Goal: Task Accomplishment & Management: Complete application form

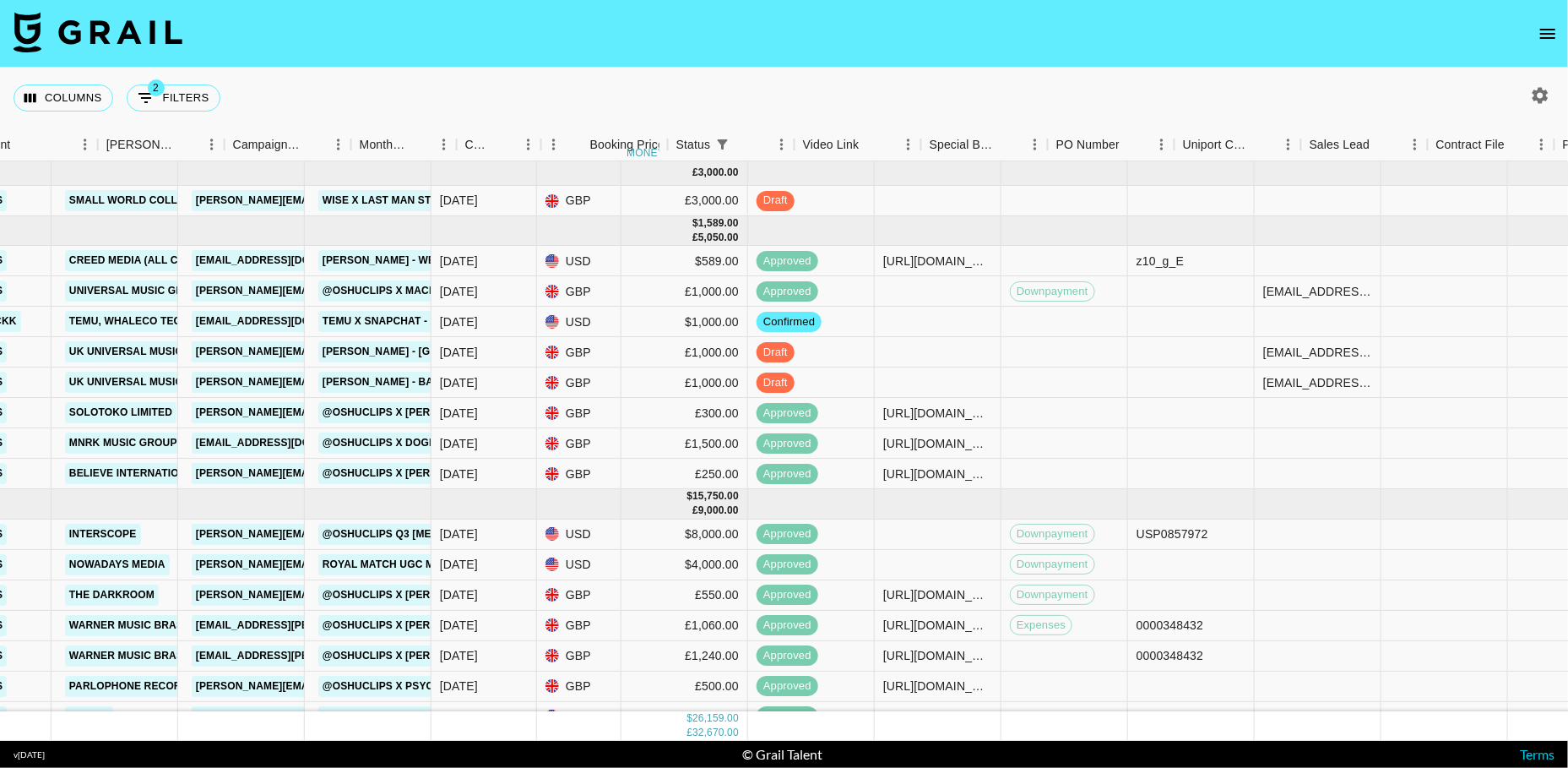
scroll to position [0, 1024]
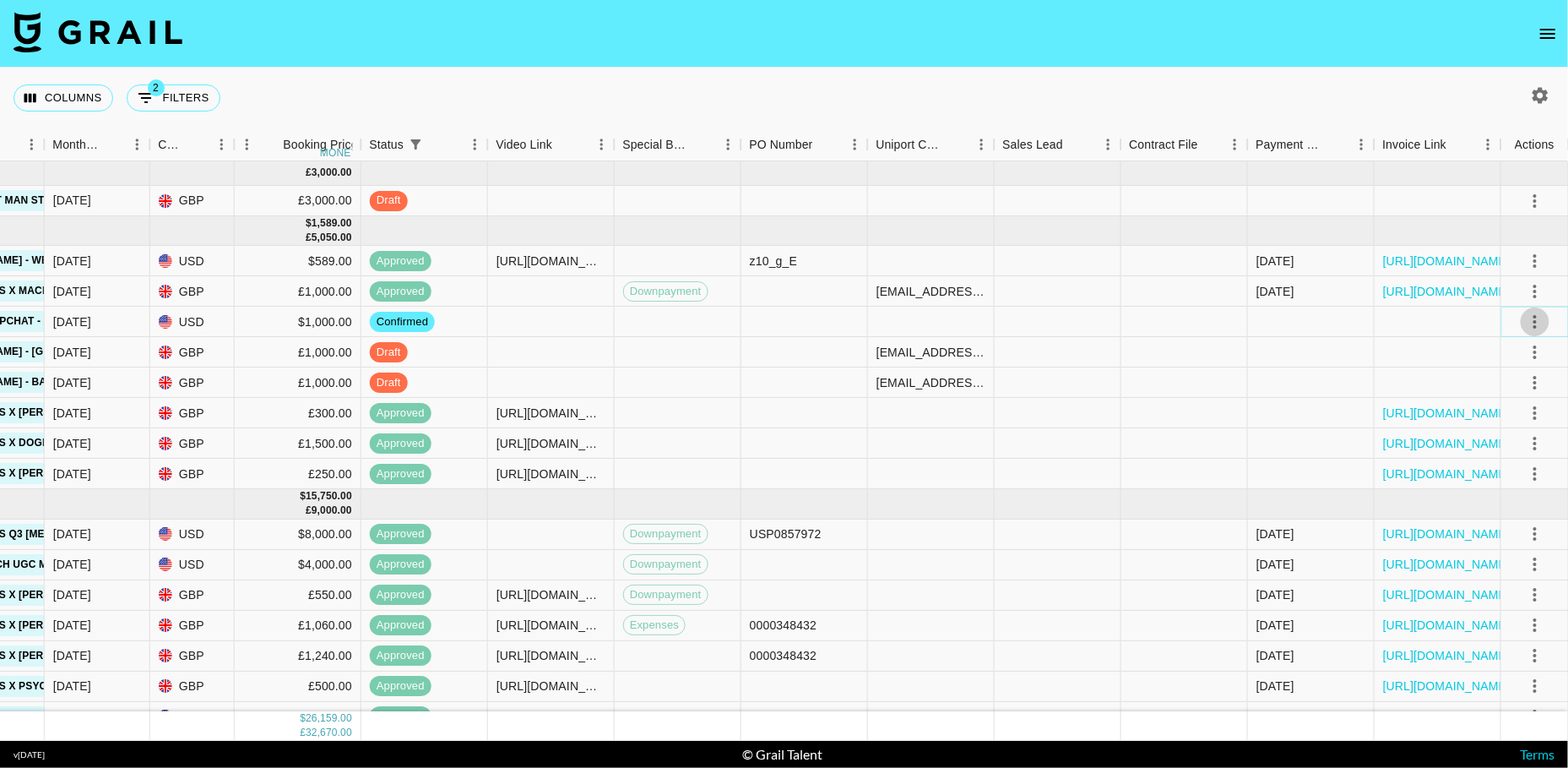
click at [1534, 310] on button "select merge strategy" at bounding box center [1535, 321] width 29 height 29
click at [1501, 409] on li "Draft Created" at bounding box center [1514, 418] width 110 height 30
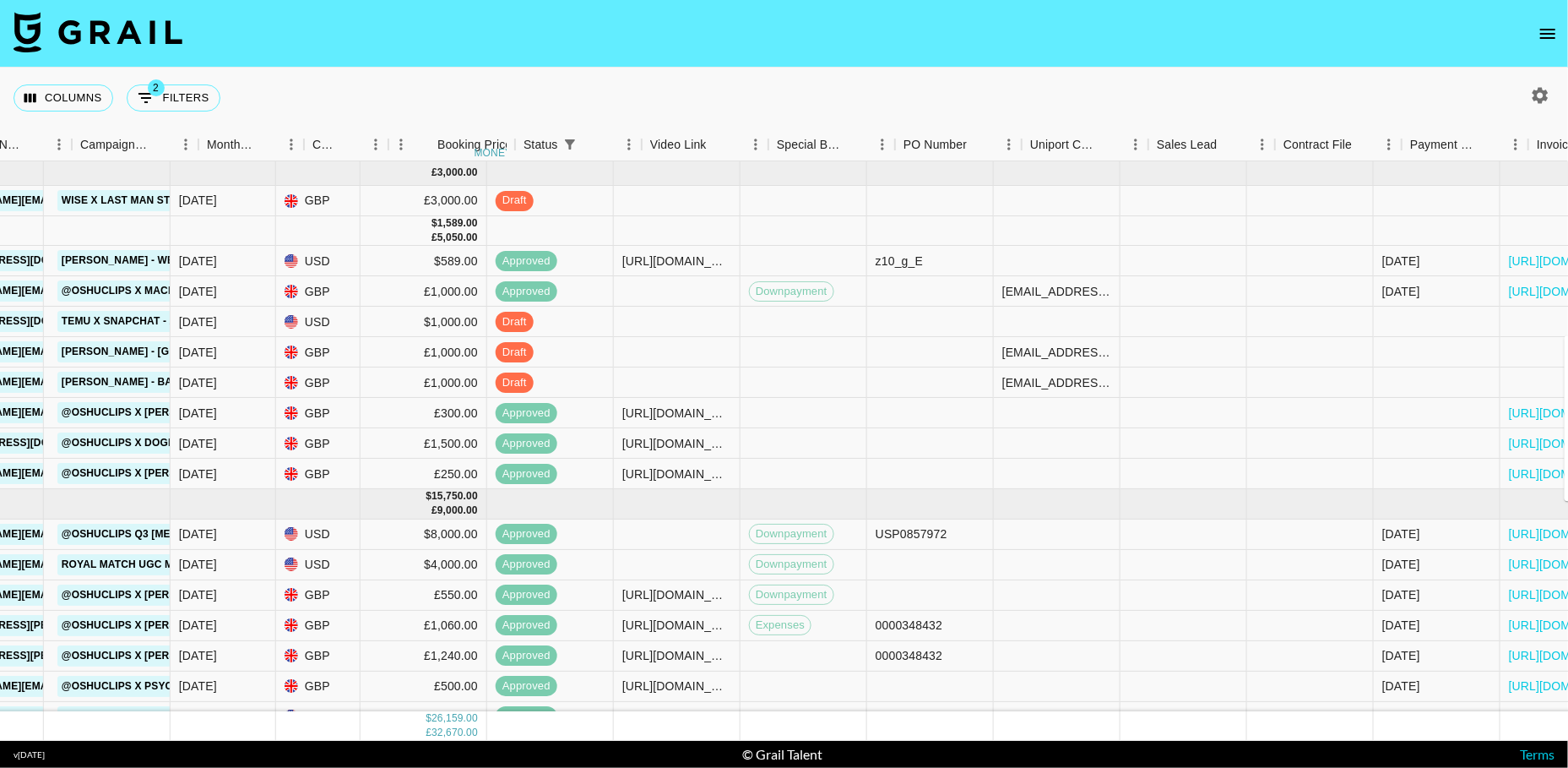
scroll to position [0, 870]
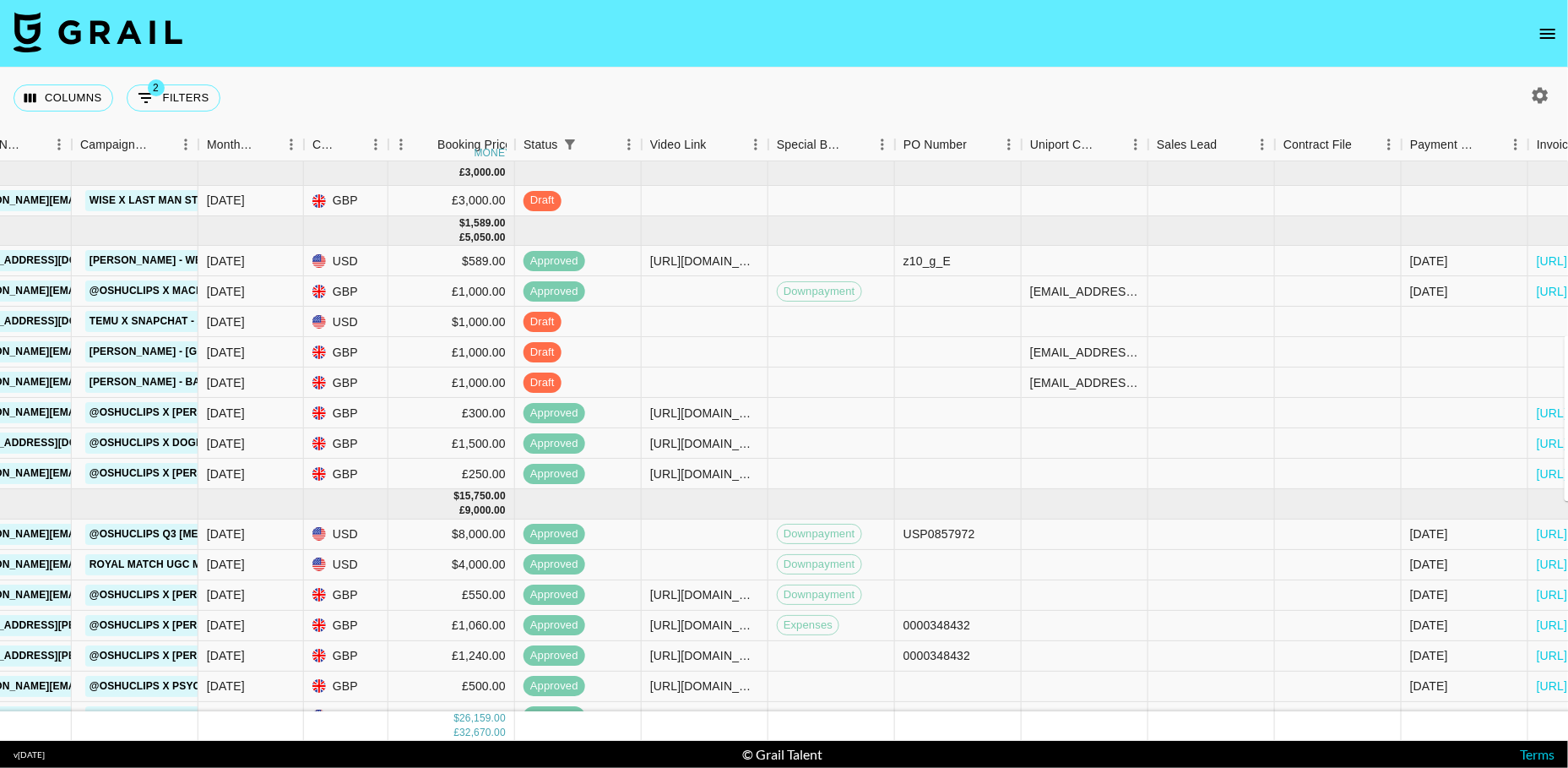
click at [742, 90] on div "Columns 2 Filters + Booking" at bounding box center [784, 98] width 1568 height 61
click at [1545, 38] on icon "open drawer" at bounding box center [1548, 34] width 15 height 10
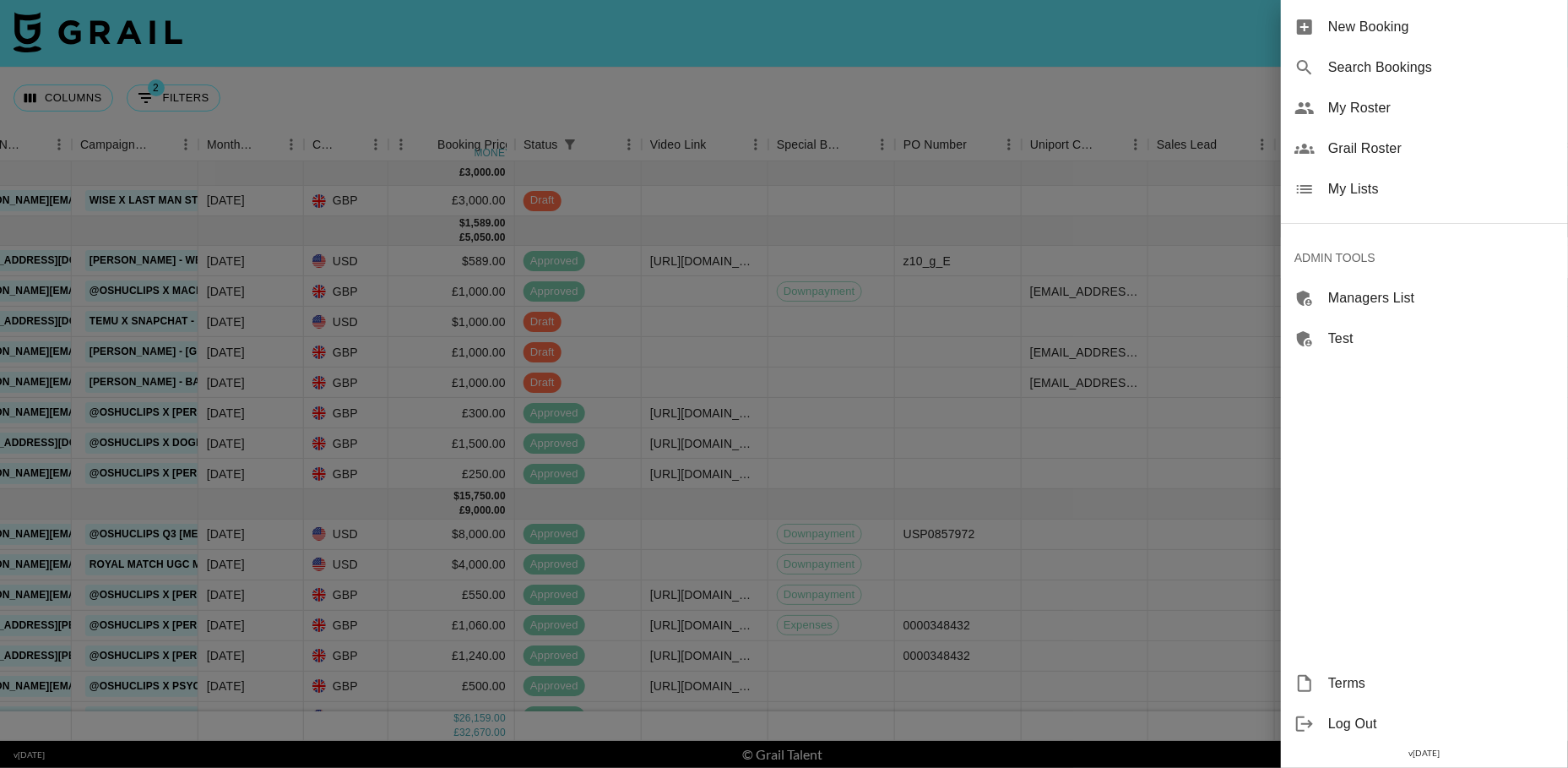
click at [832, 90] on div at bounding box center [784, 384] width 1568 height 768
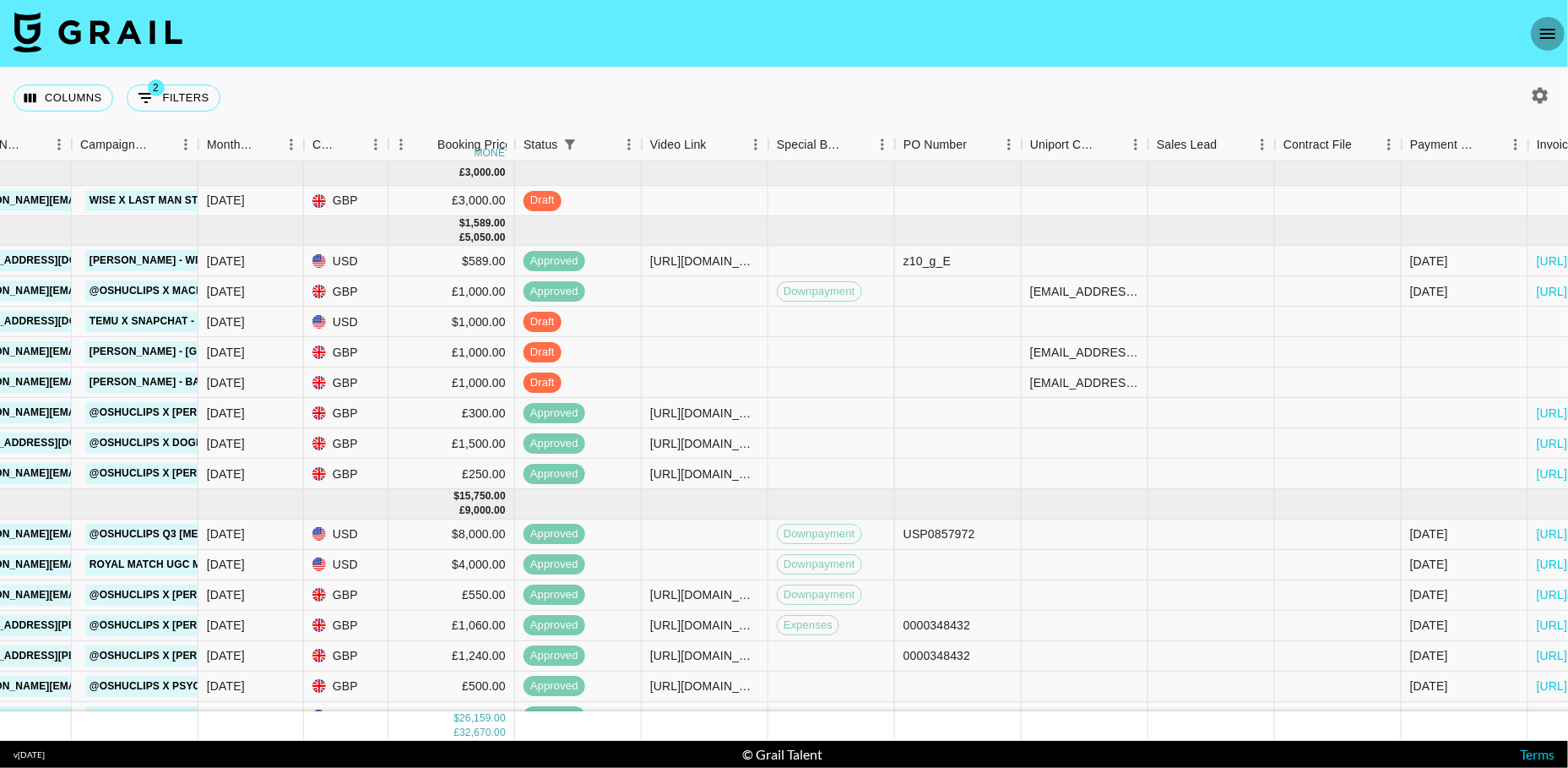
click at [1535, 38] on button "open drawer" at bounding box center [1548, 34] width 34 height 34
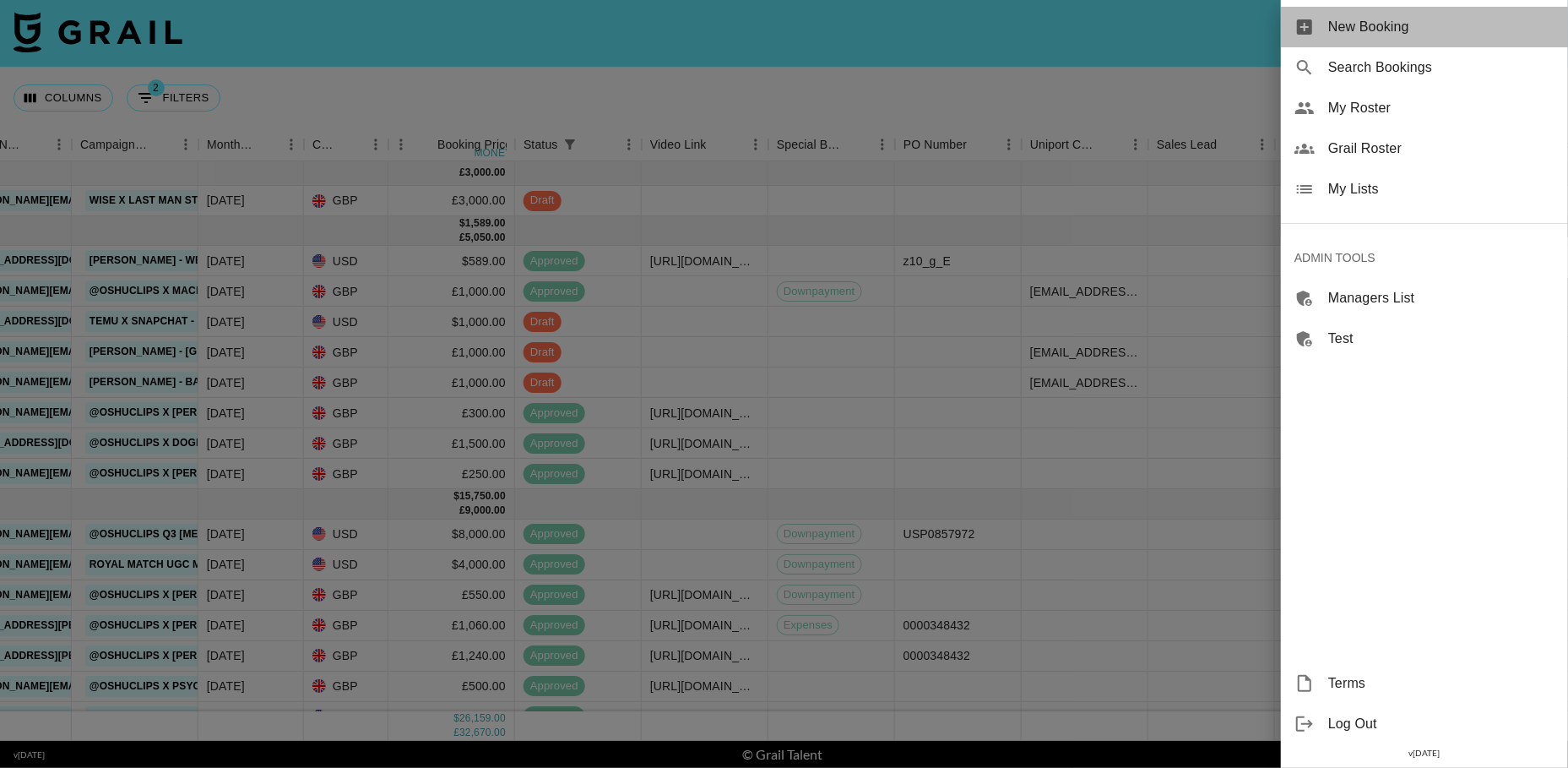
click at [1371, 27] on span "New Booking" at bounding box center [1441, 27] width 226 height 21
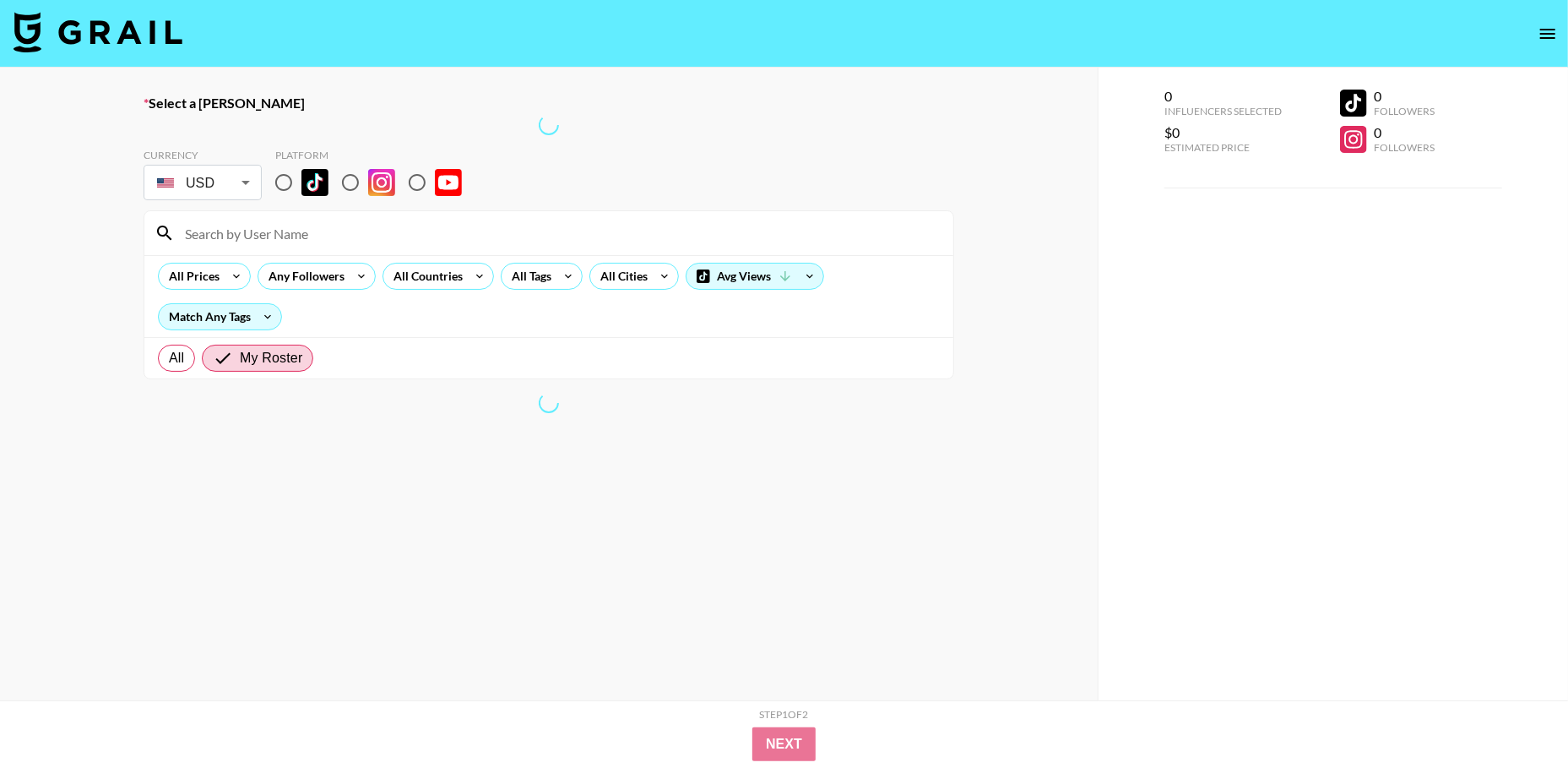
click at [265, 124] on div at bounding box center [549, 125] width 811 height 21
click at [280, 180] on input "radio" at bounding box center [284, 182] width 36 height 36
radio input "true"
